Goal: Obtain resource: Download file/media

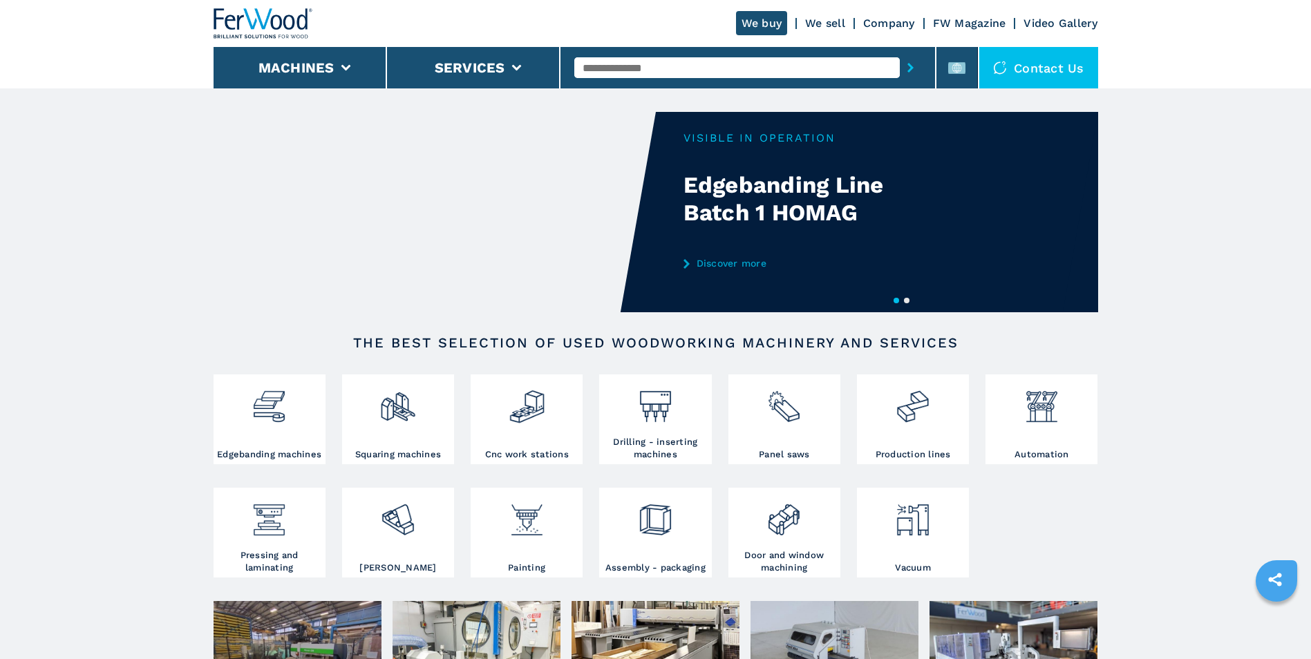
click at [713, 69] on input "text" at bounding box center [737, 67] width 326 height 21
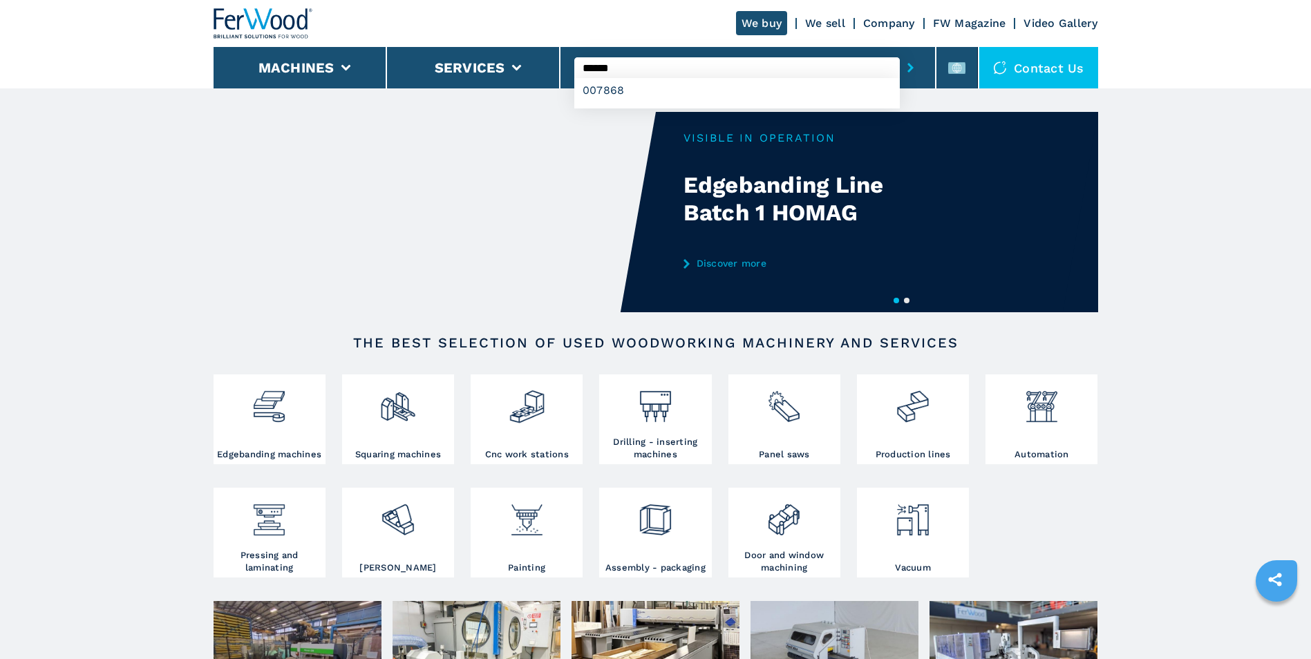
type input "******"
click at [900, 52] on button "submit-button" at bounding box center [910, 68] width 21 height 32
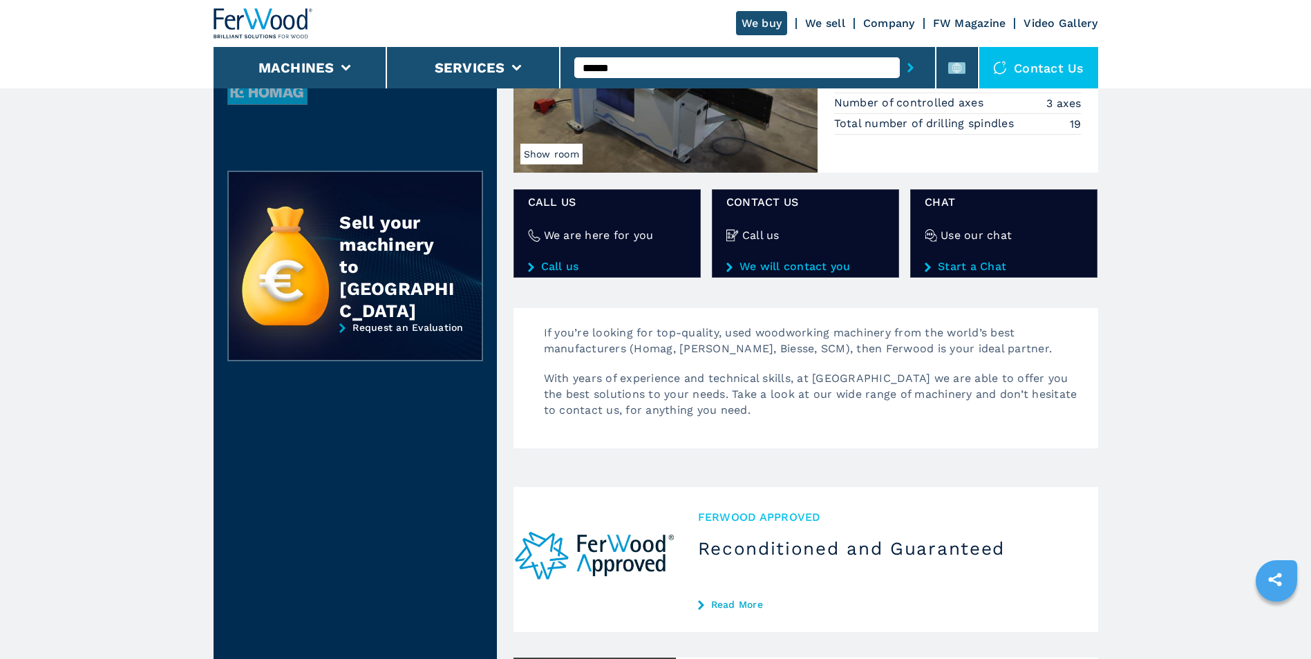
scroll to position [69, 0]
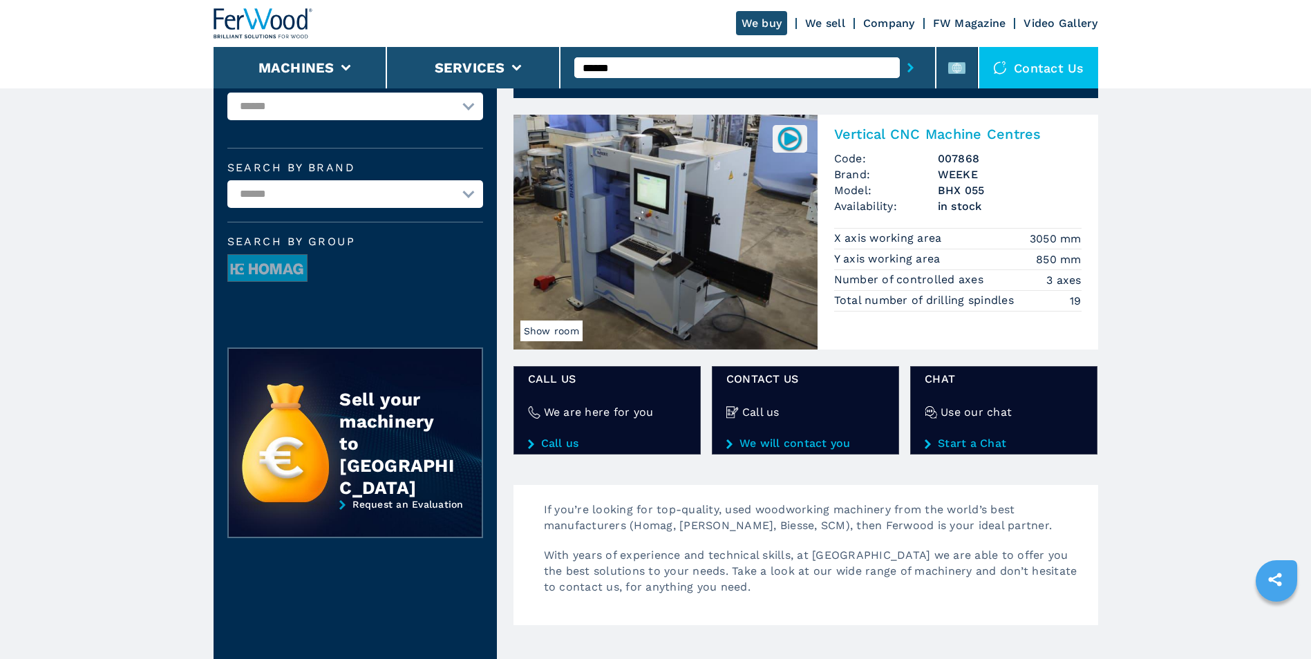
click at [908, 135] on h2 "Vertical CNC Machine Centres" at bounding box center [957, 134] width 247 height 17
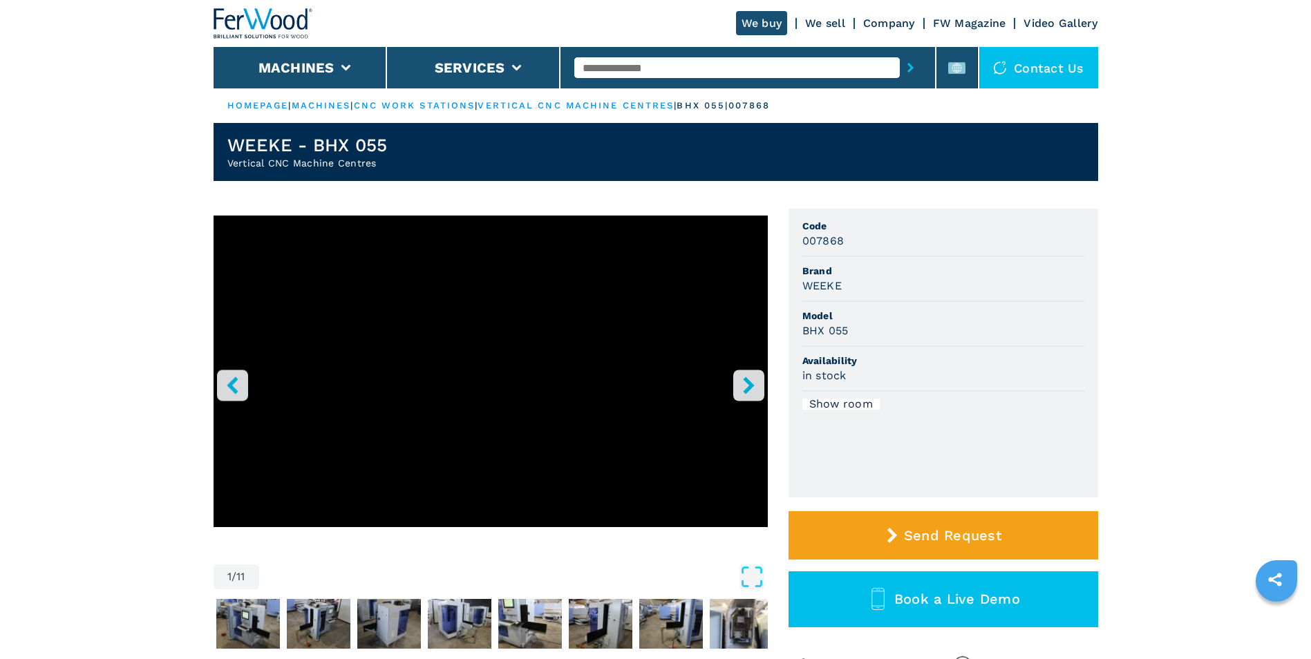
scroll to position [276, 0]
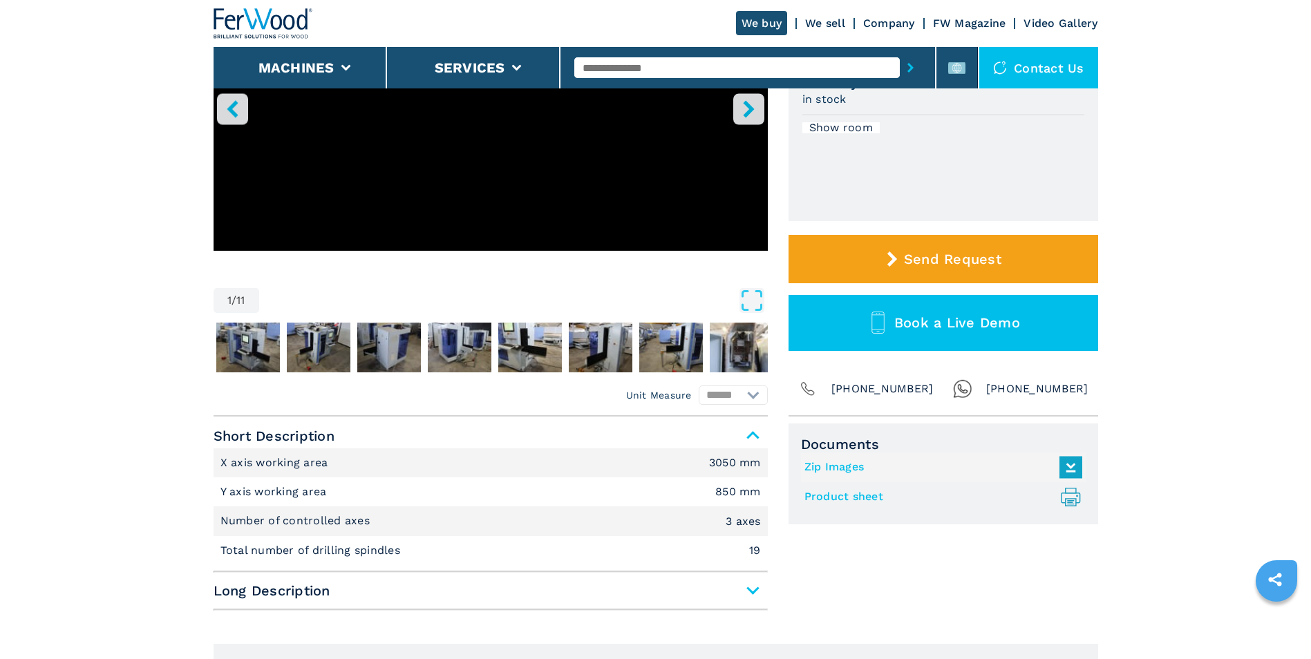
click at [863, 495] on link "Product sheet .prefix__st0{stroke-linecap:round;stroke-linejoin:round}.prefix__…" at bounding box center [940, 497] width 271 height 23
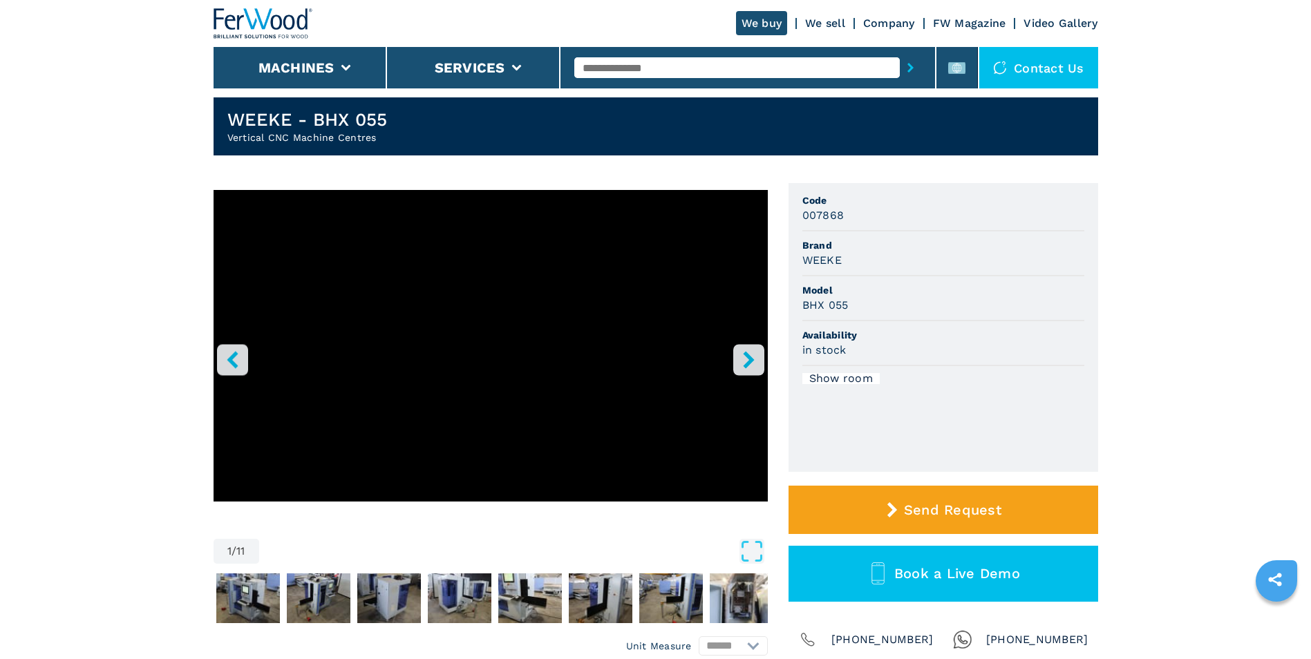
scroll to position [0, 0]
